Goal: Information Seeking & Learning: Find specific fact

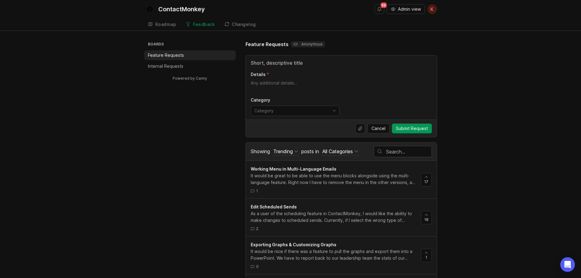
click at [402, 148] on input "text" at bounding box center [408, 151] width 45 height 7
type input "f"
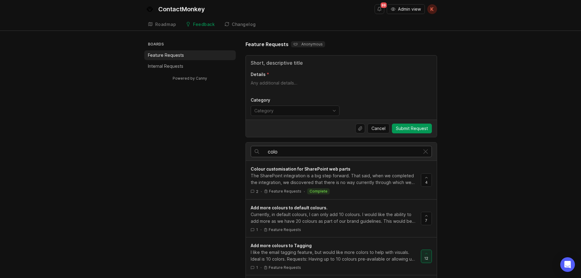
type input "color"
drag, startPoint x: 302, startPoint y: 153, endPoint x: 223, endPoint y: 152, distance: 79.0
click at [252, 152] on div "color" at bounding box center [335, 151] width 169 height 11
